Goal: Transaction & Acquisition: Download file/media

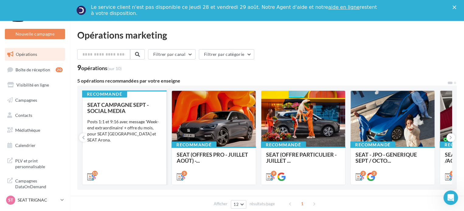
click at [139, 126] on div "Posts 1:1 et 9:16 avec message 'Week-end extraordinaire' + offre du mois, pour …" at bounding box center [124, 131] width 74 height 24
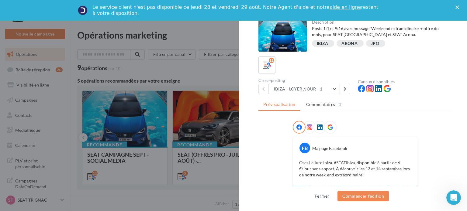
click at [324, 193] on button "Fermer" at bounding box center [321, 196] width 19 height 7
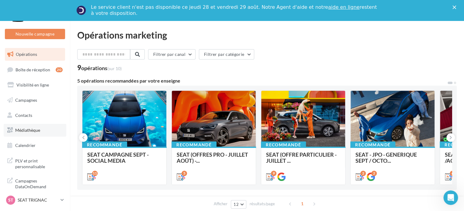
click at [19, 130] on span "Médiathèque" at bounding box center [27, 130] width 25 height 5
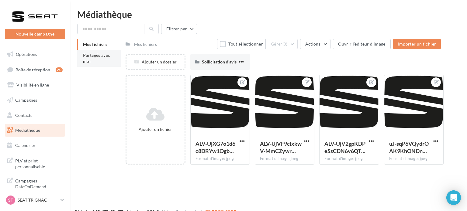
click at [95, 59] on li "Partagés avec moi" at bounding box center [98, 58] width 43 height 17
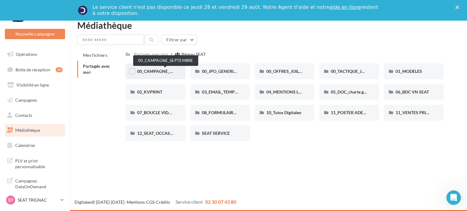
click at [161, 71] on span "00_CAMPAGNE_SEPTEMBRE" at bounding box center [165, 71] width 57 height 5
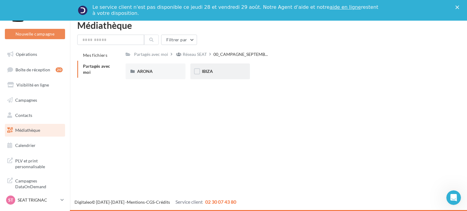
click at [222, 70] on div "IBIZA" at bounding box center [220, 71] width 36 height 6
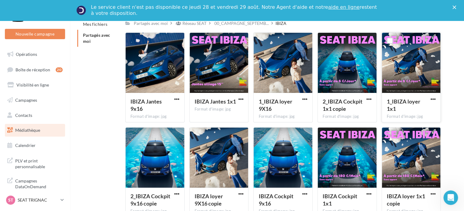
scroll to position [31, 0]
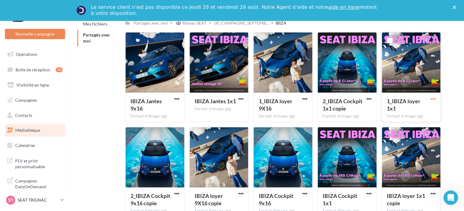
click at [433, 99] on span "button" at bounding box center [432, 98] width 5 height 5
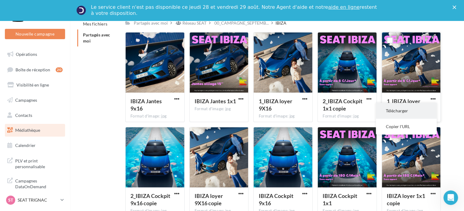
click at [408, 108] on button "Télécharger" at bounding box center [406, 111] width 61 height 16
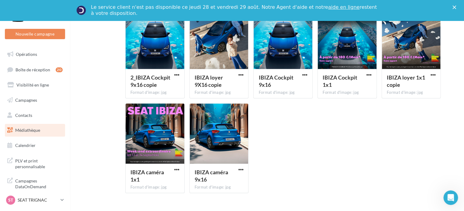
scroll to position [0, 0]
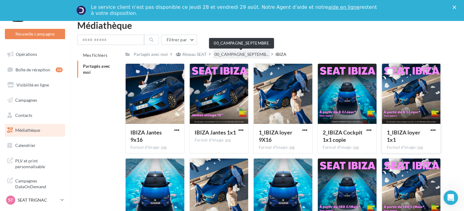
click at [243, 55] on span "00_CAMPAGNE_SEPTEMB..." at bounding box center [241, 54] width 54 height 6
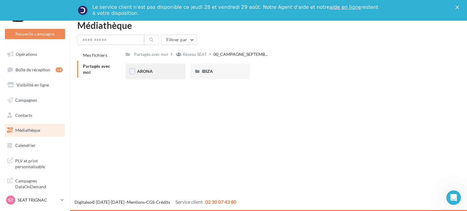
click at [166, 71] on div "ARONA" at bounding box center [155, 71] width 36 height 6
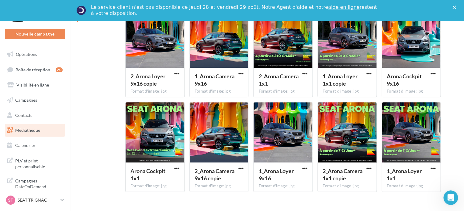
scroll to position [68, 0]
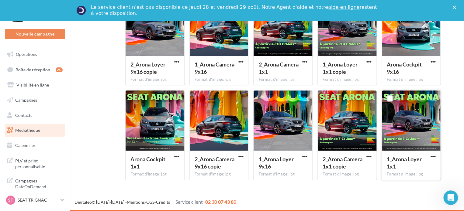
click at [437, 155] on div "1_Arona [PERSON_NAME] 1x1 Format d'image: jpg" at bounding box center [411, 165] width 59 height 29
click at [431, 155] on span "button" at bounding box center [432, 156] width 5 height 5
click at [397, 168] on button "Télécharger" at bounding box center [406, 169] width 61 height 16
click at [159, 120] on div at bounding box center [155, 121] width 59 height 61
click at [167, 121] on div at bounding box center [155, 121] width 59 height 61
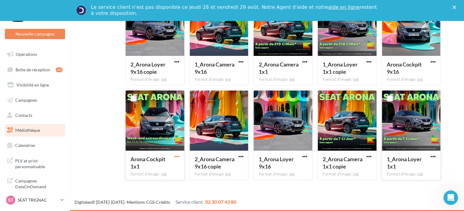
click at [178, 158] on span "button" at bounding box center [176, 156] width 5 height 5
click at [163, 167] on button "Télécharger" at bounding box center [150, 169] width 61 height 16
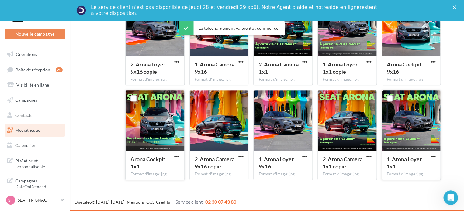
click at [451, 80] on div "Mes fichiers Partagés avec moi Partagés avec moi Réseau SEAT 00_CAMPAGNE_SEPTEM…" at bounding box center [269, 83] width 384 height 203
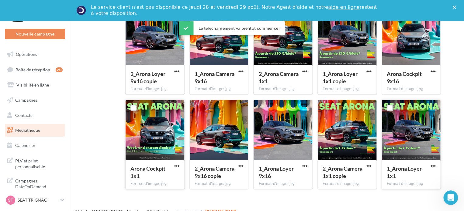
scroll to position [0, 0]
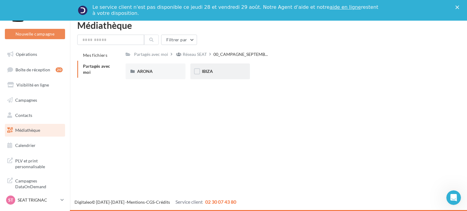
click at [223, 74] on div "IBIZA" at bounding box center [220, 71] width 36 height 6
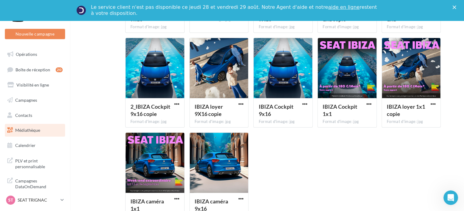
scroll to position [122, 0]
